Goal: Task Accomplishment & Management: Complete application form

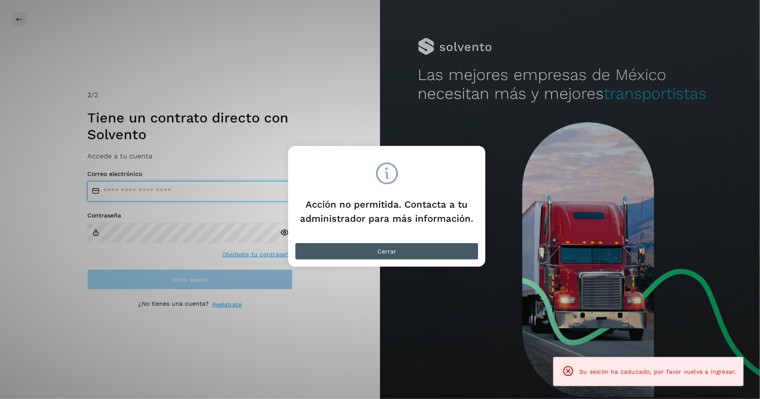
type input "**********"
click at [374, 247] on button "Cerrar" at bounding box center [387, 251] width 184 height 17
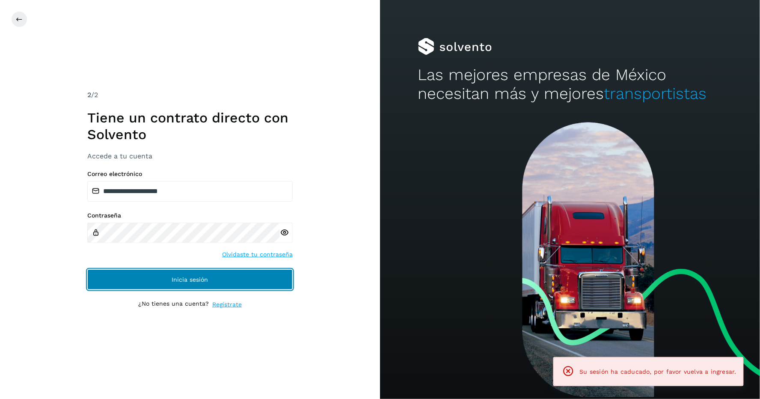
click at [233, 276] on button "Inicia sesión" at bounding box center [189, 279] width 205 height 21
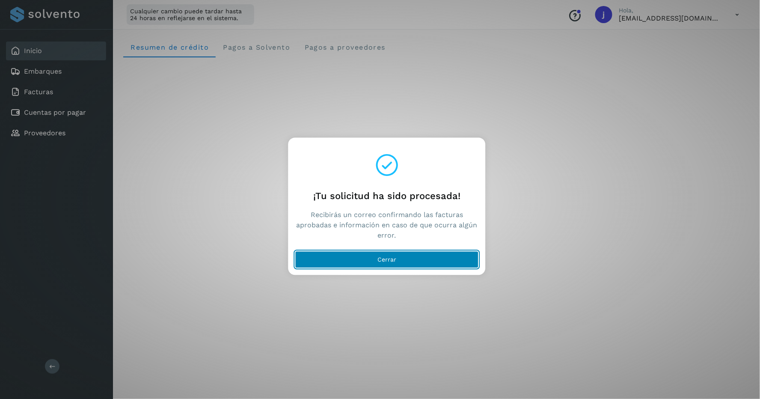
click at [409, 257] on button "Cerrar" at bounding box center [387, 259] width 184 height 17
